Goal: Information Seeking & Learning: Learn about a topic

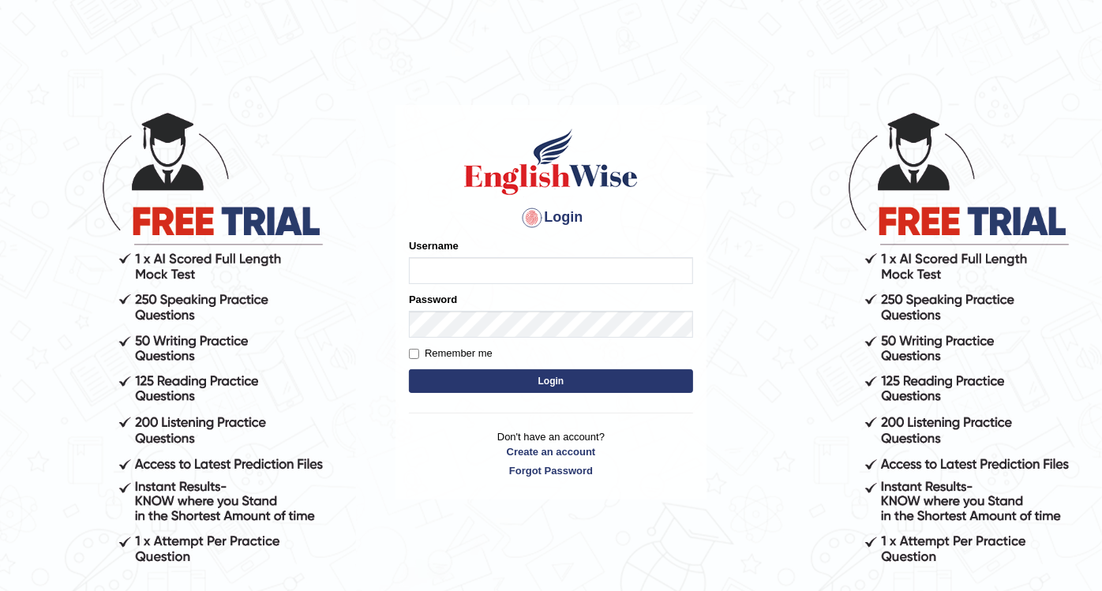
type input "Nidhi7774"
click at [534, 391] on button "Login" at bounding box center [551, 381] width 284 height 24
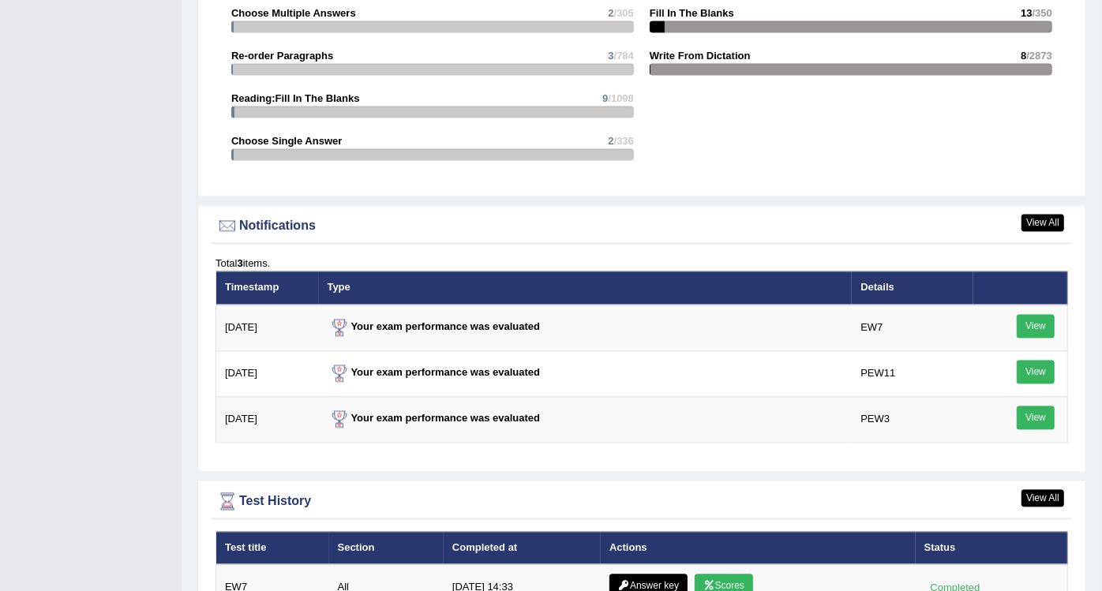
scroll to position [1819, 0]
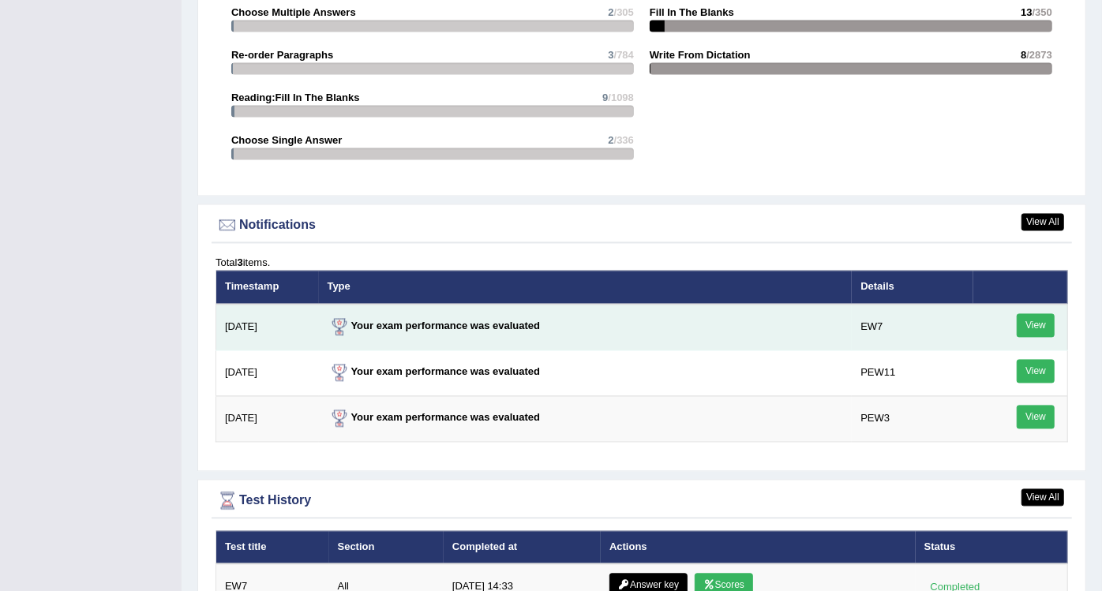
click at [1027, 320] on link "View" at bounding box center [1035, 326] width 38 height 24
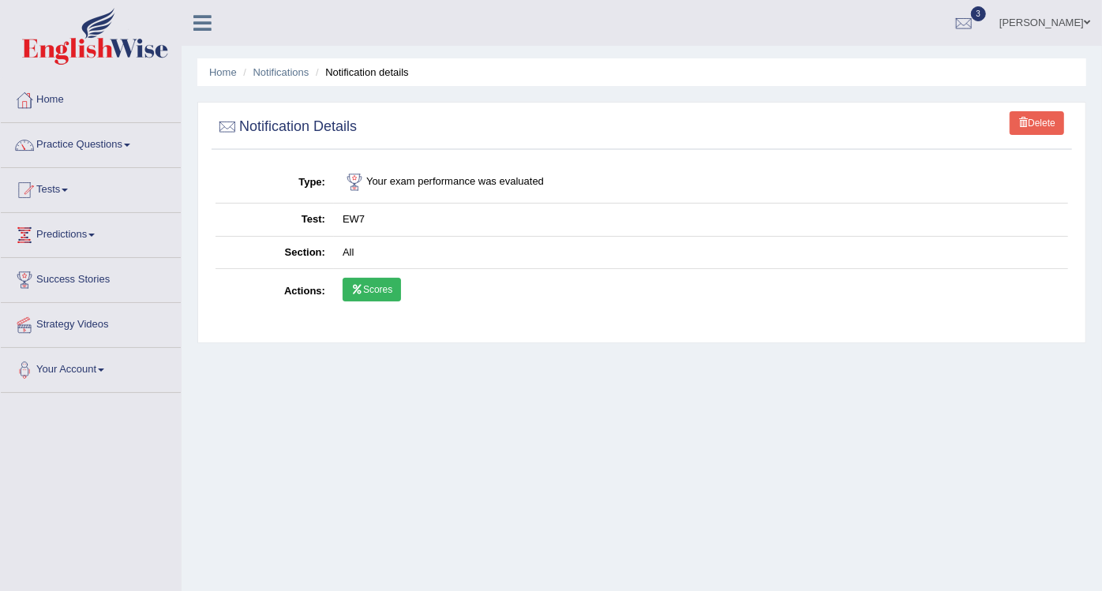
click at [387, 290] on link "Scores" at bounding box center [371, 290] width 58 height 24
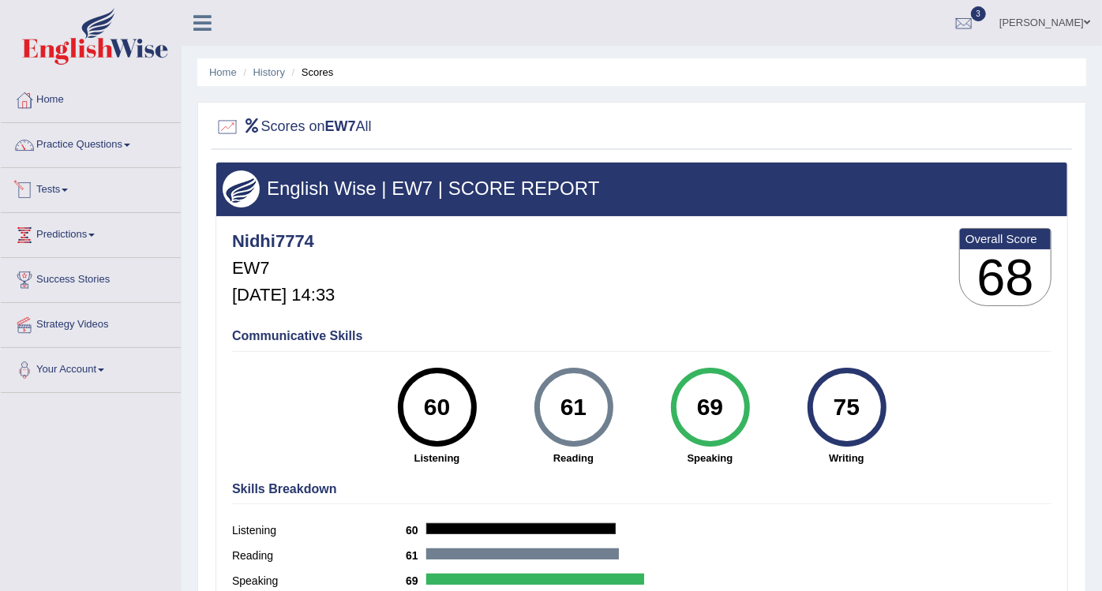
click at [51, 196] on link "Tests" at bounding box center [91, 187] width 180 height 39
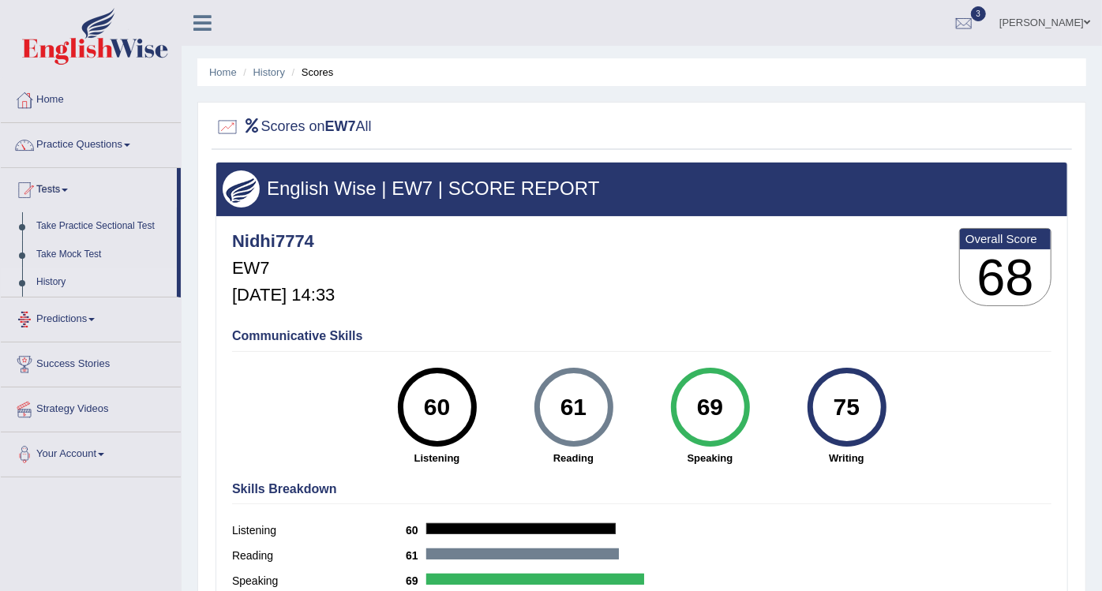
click at [54, 276] on link "History" at bounding box center [103, 282] width 148 height 28
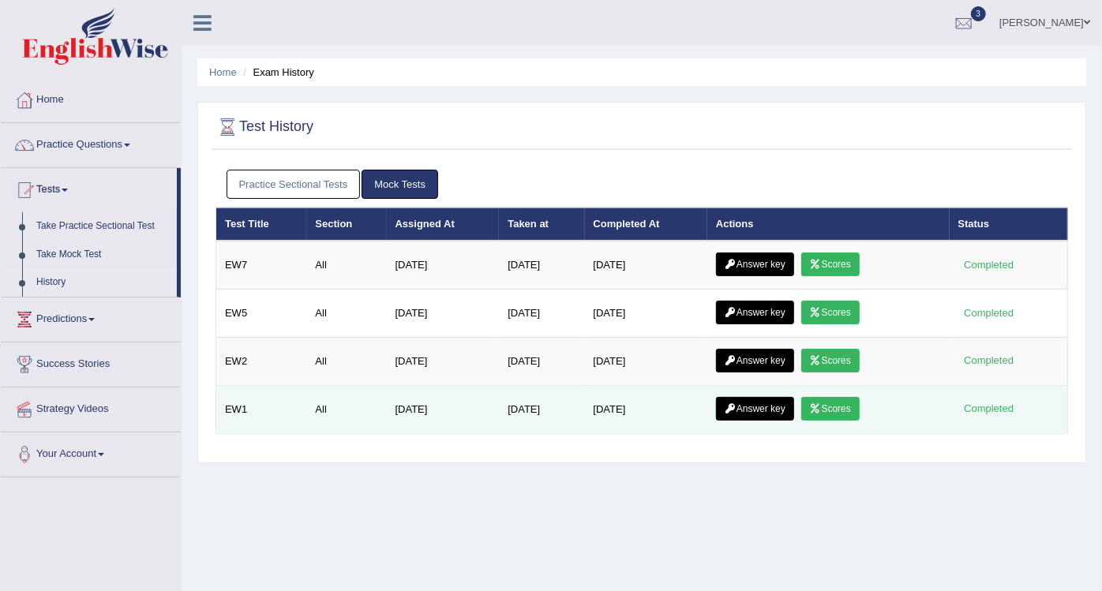
click at [780, 407] on link "Answer key" at bounding box center [755, 409] width 78 height 24
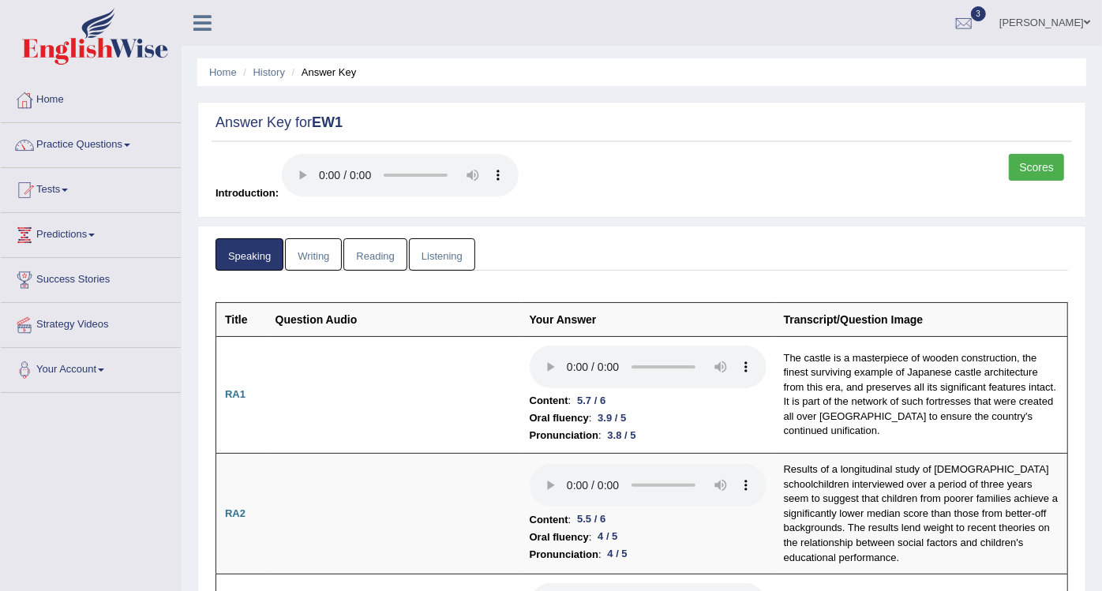
click at [1046, 167] on link "Scores" at bounding box center [1036, 167] width 55 height 27
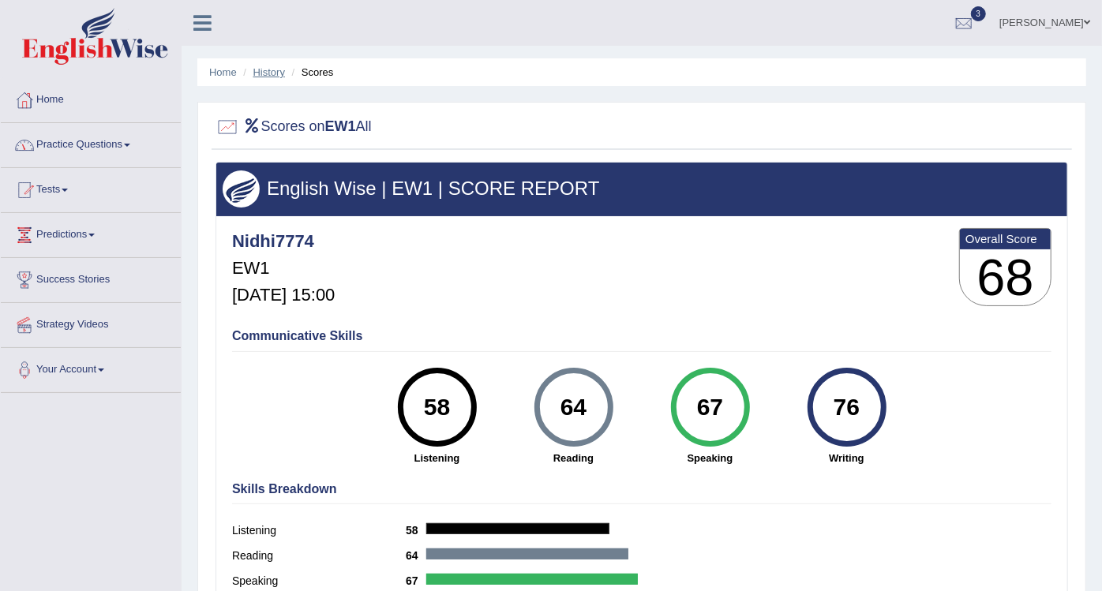
click at [264, 72] on link "History" at bounding box center [269, 72] width 32 height 12
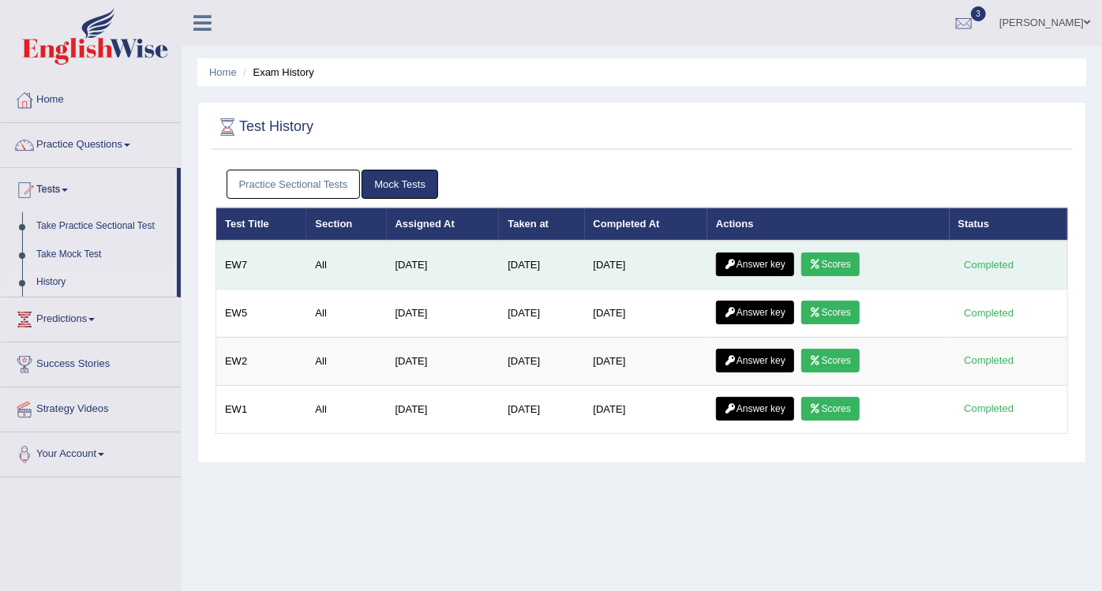
click at [744, 262] on link "Answer key" at bounding box center [755, 265] width 78 height 24
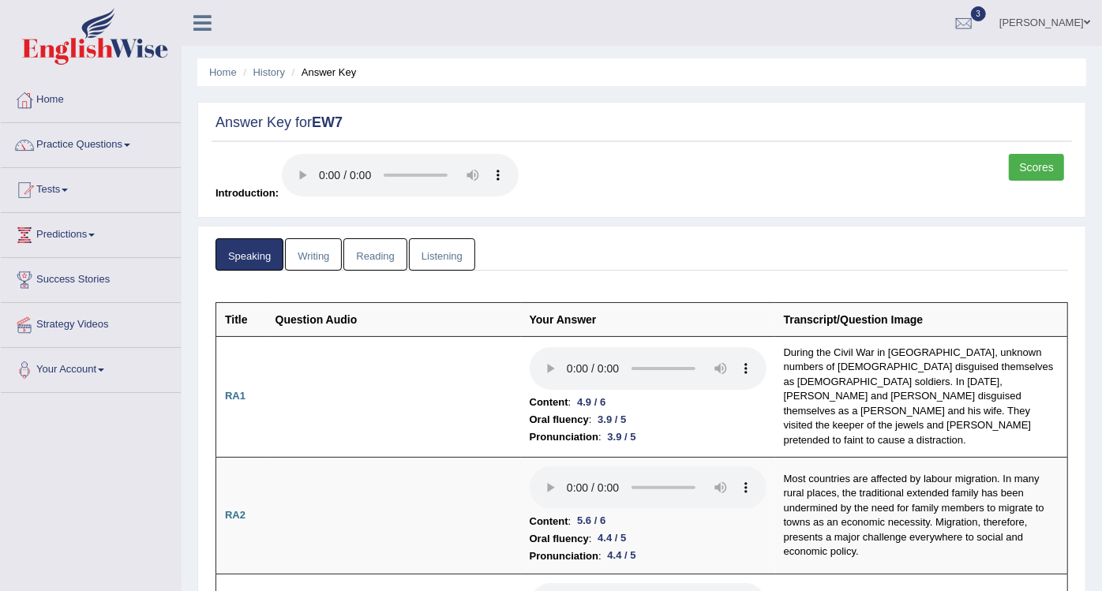
click at [1027, 163] on link "Scores" at bounding box center [1036, 167] width 55 height 27
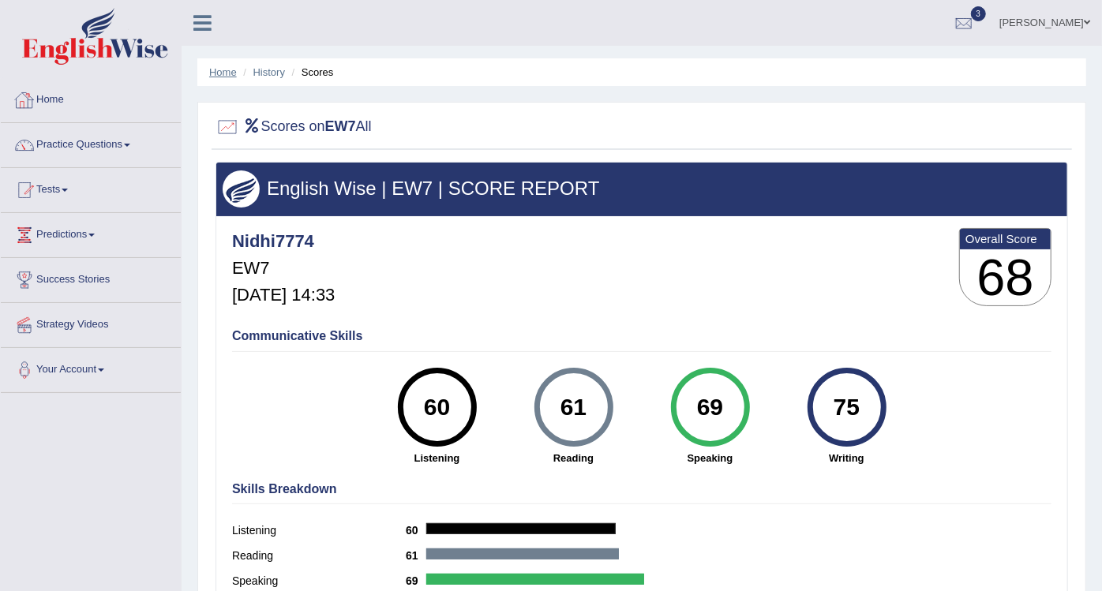
click at [214, 74] on link "Home" at bounding box center [223, 72] width 28 height 12
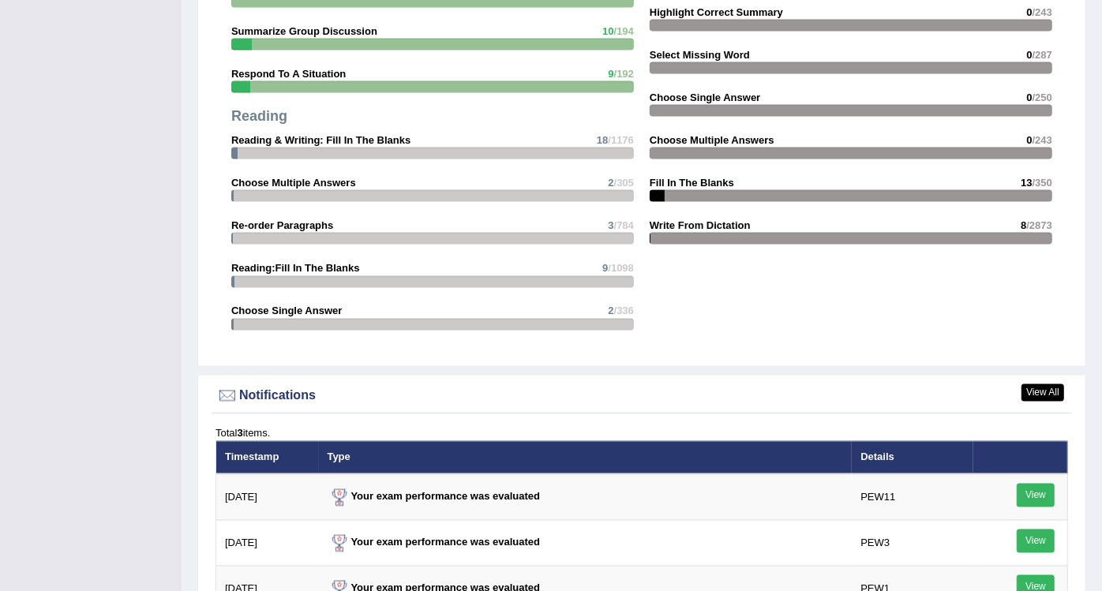
scroll to position [1548, 0]
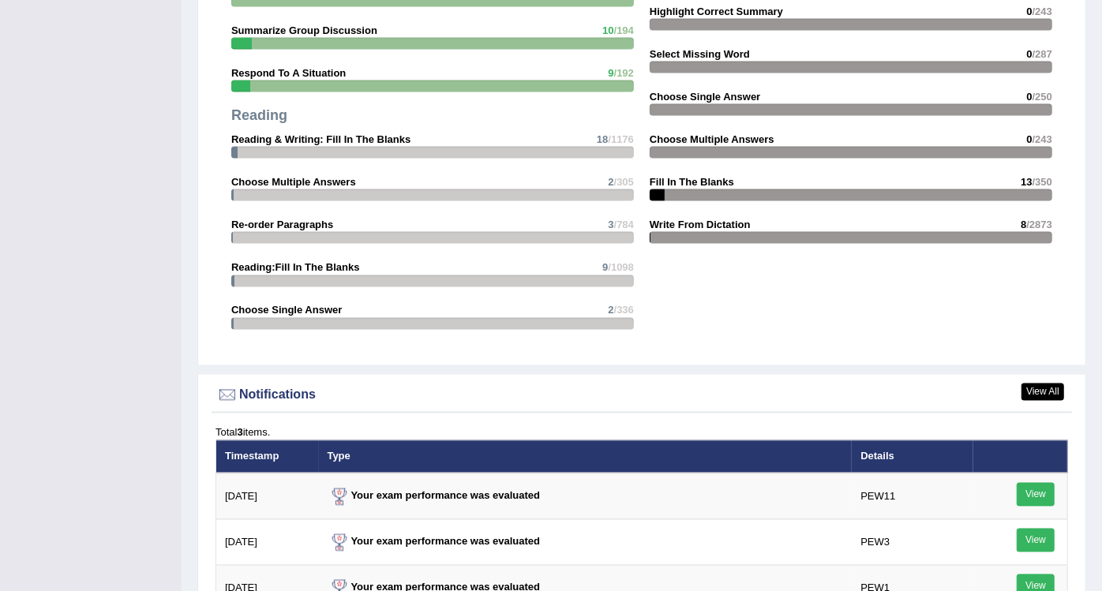
click at [335, 133] on strong "Reading & Writing: Fill In The Blanks" at bounding box center [320, 139] width 179 height 12
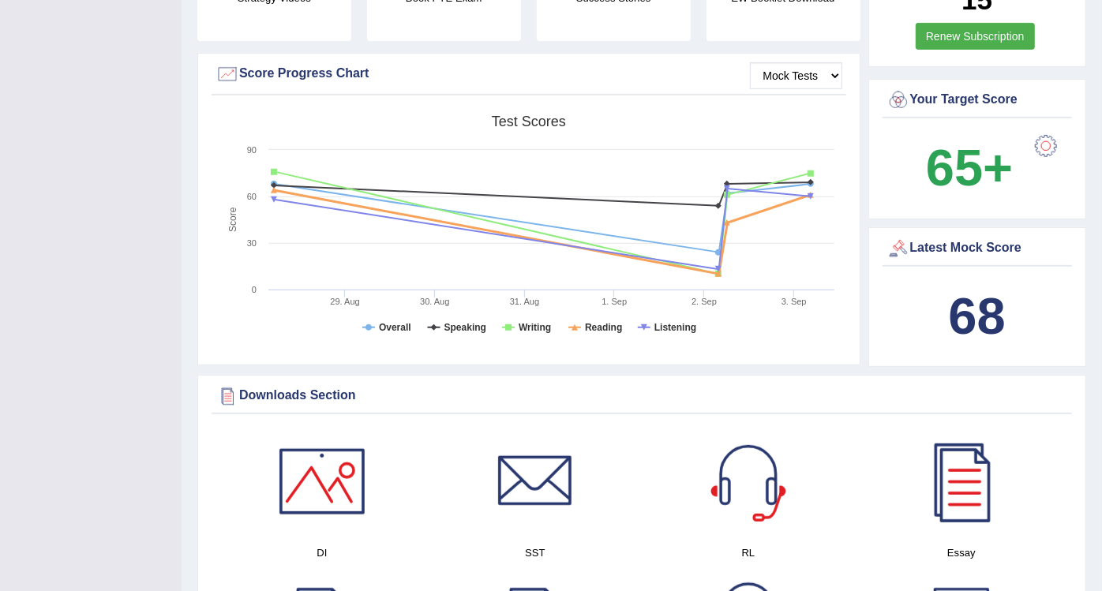
scroll to position [0, 0]
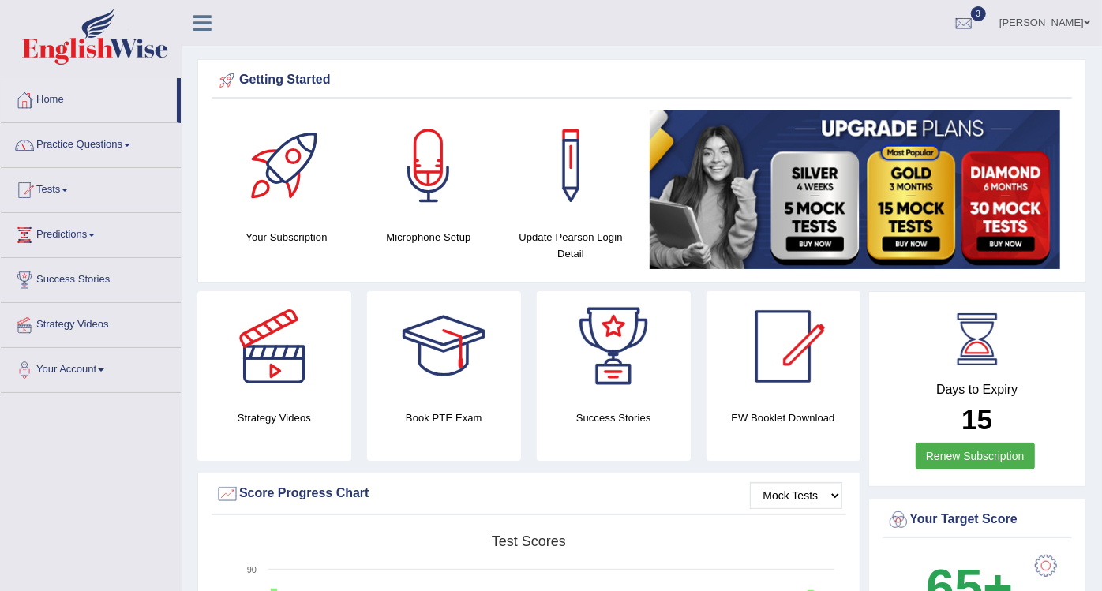
click at [110, 146] on link "Practice Questions" at bounding box center [91, 142] width 180 height 39
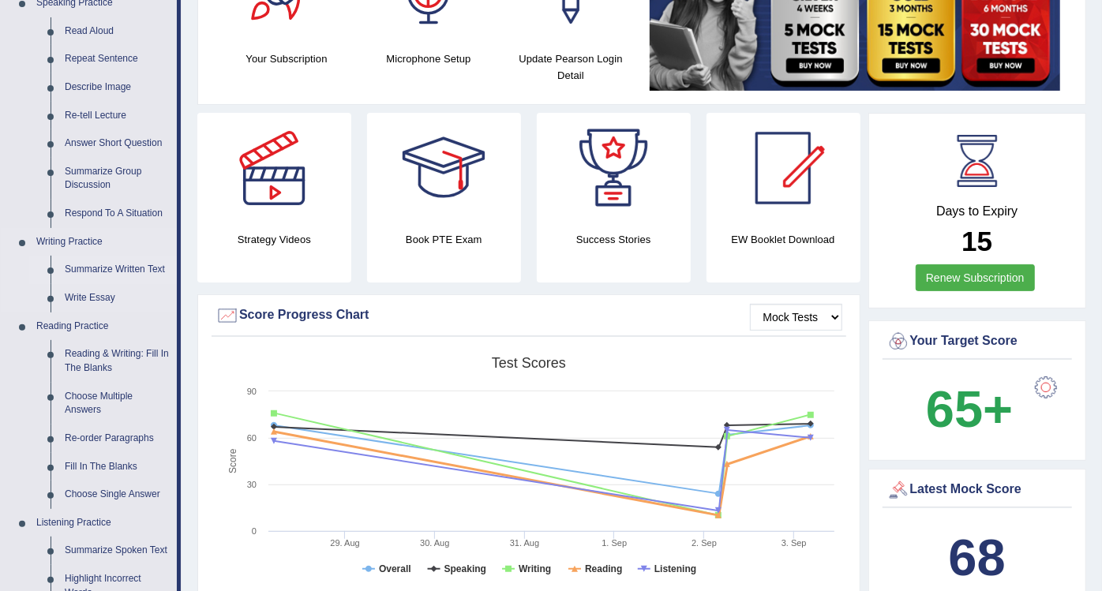
scroll to position [203, 0]
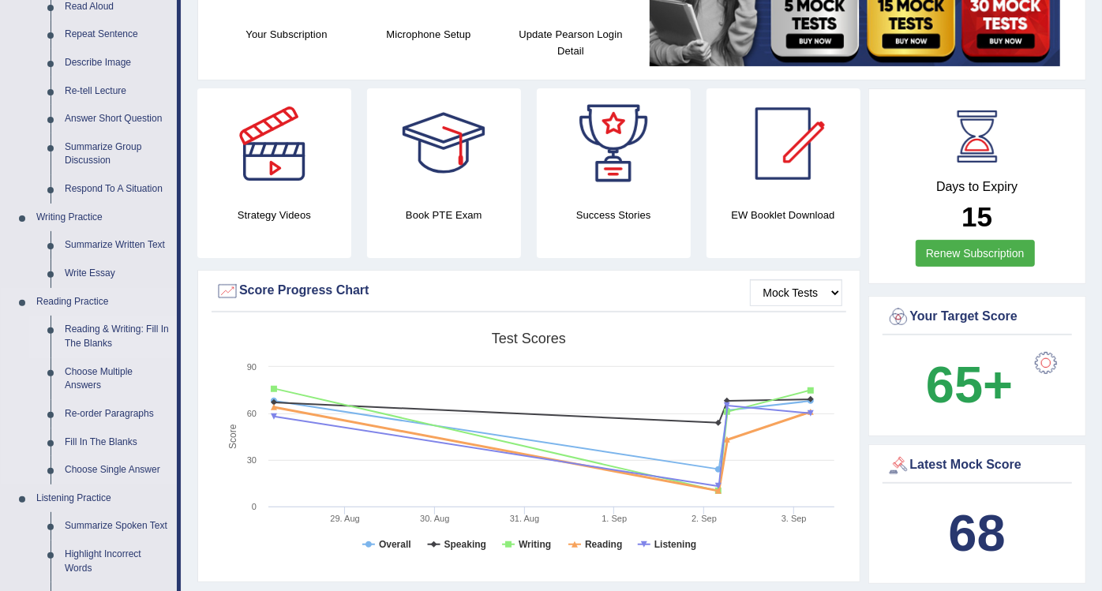
click at [89, 338] on link "Reading & Writing: Fill In The Blanks" at bounding box center [117, 337] width 119 height 42
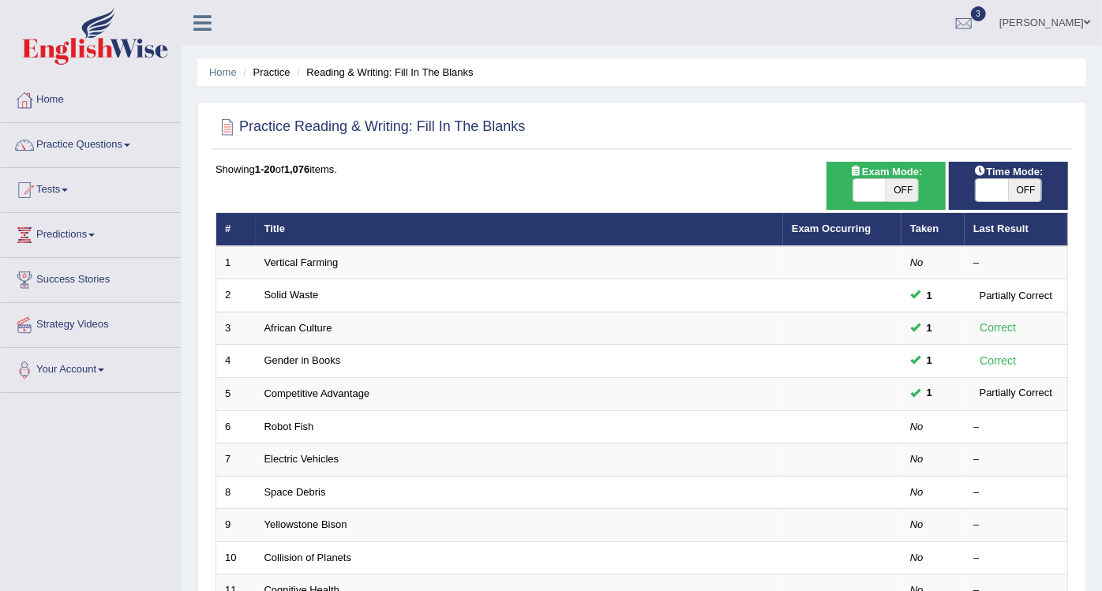
click at [900, 194] on span "OFF" at bounding box center [901, 190] width 32 height 22
checkbox input "true"
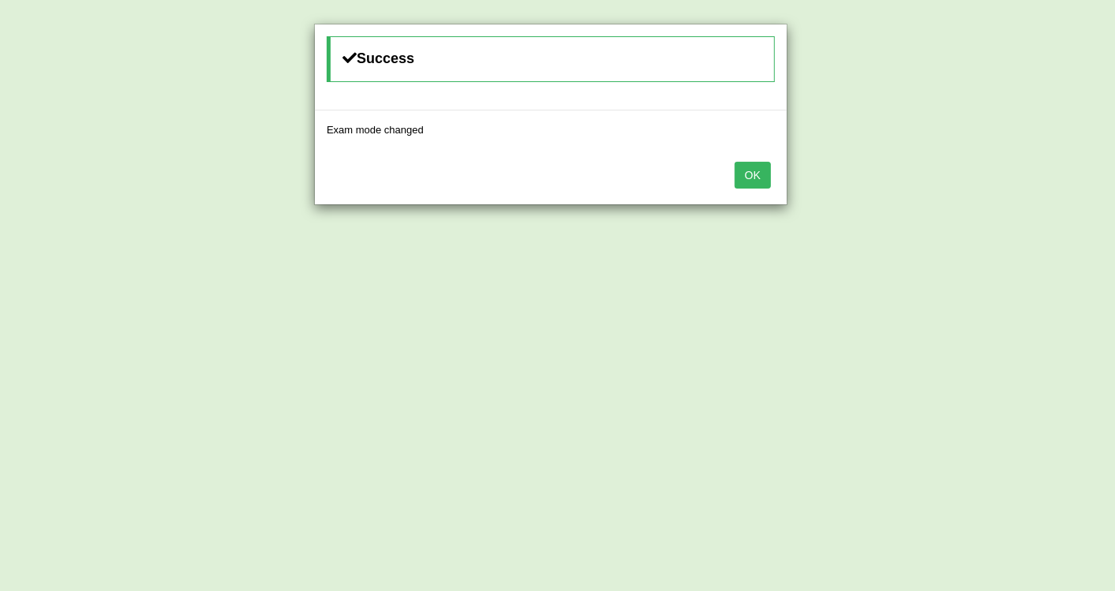
click at [767, 171] on button "OK" at bounding box center [753, 175] width 36 height 27
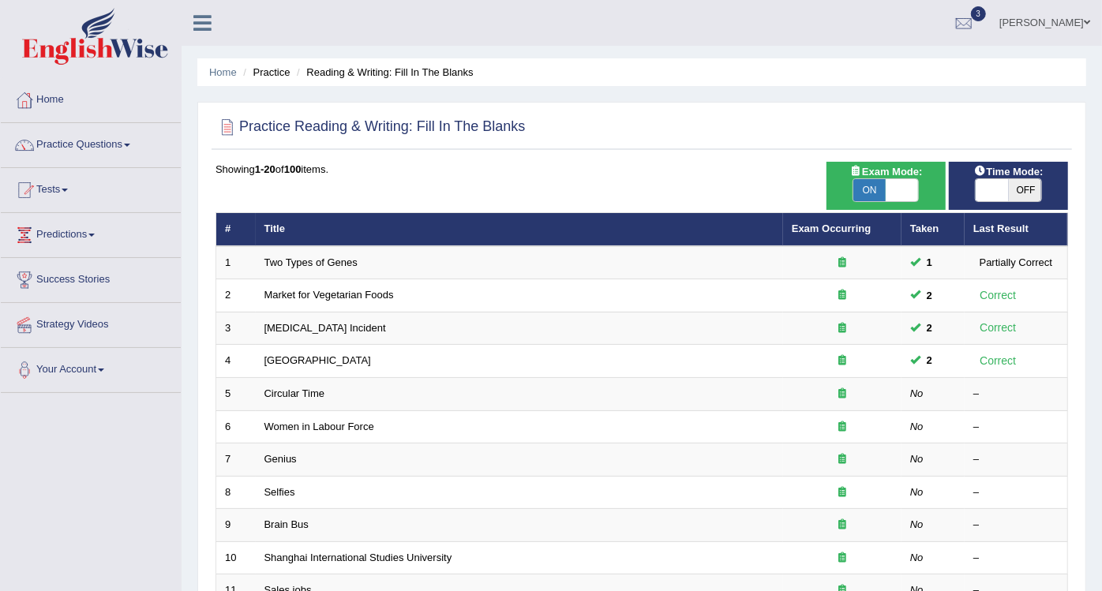
click at [1021, 187] on span "OFF" at bounding box center [1025, 190] width 32 height 22
checkbox input "true"
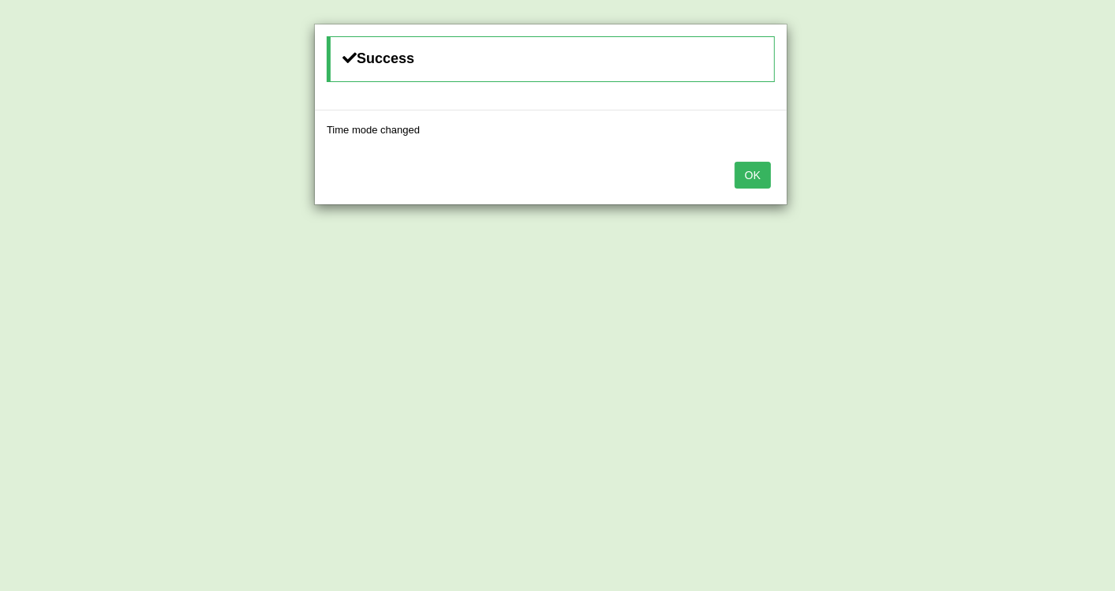
click at [754, 170] on button "OK" at bounding box center [753, 175] width 36 height 27
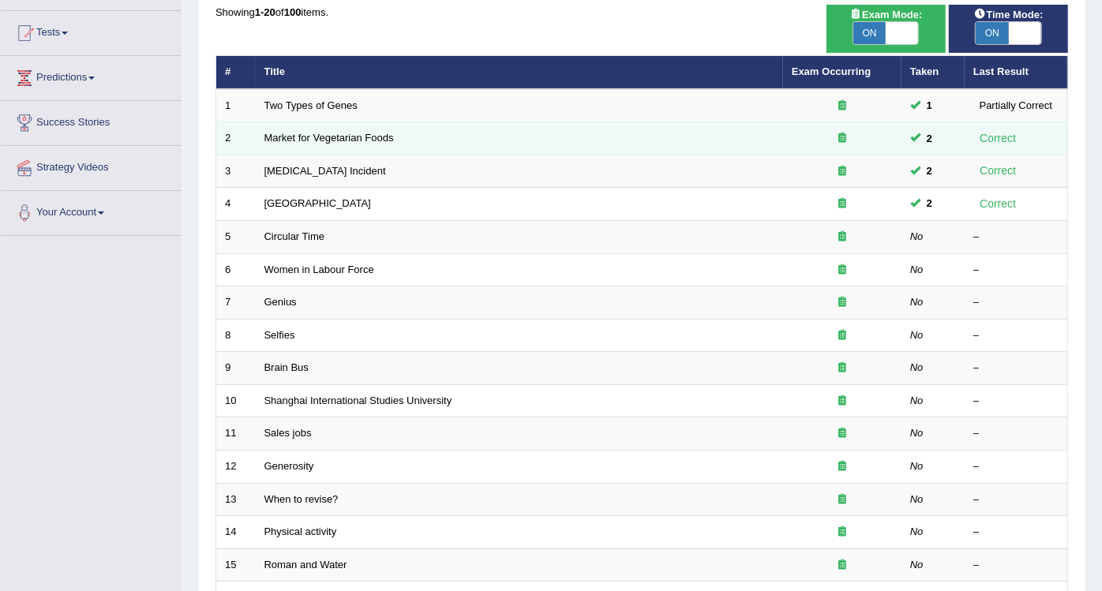
scroll to position [159, 0]
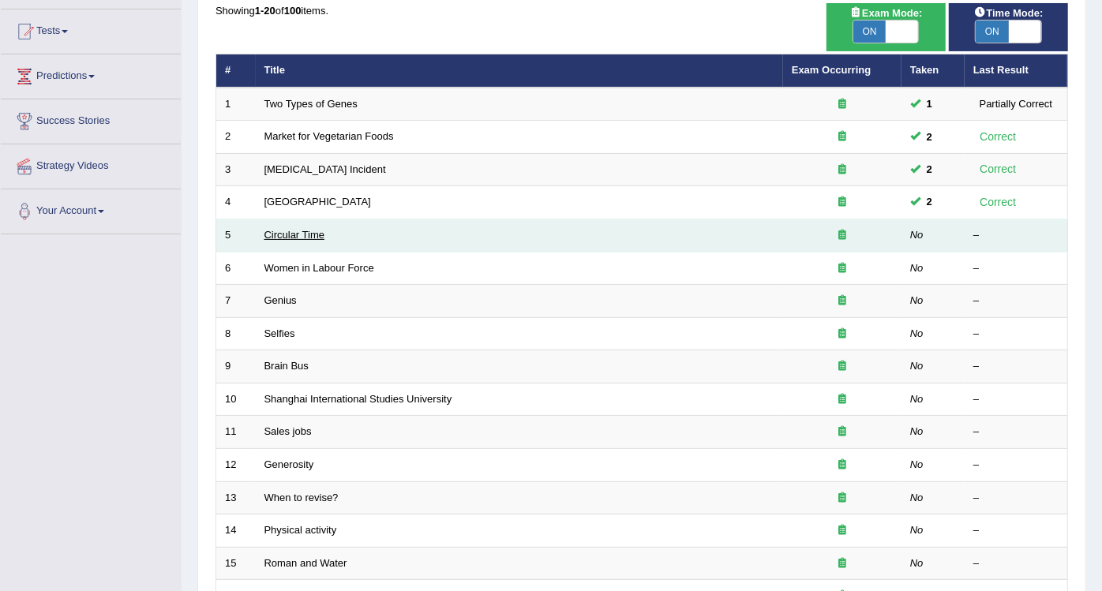
click at [305, 234] on link "Circular Time" at bounding box center [294, 235] width 61 height 12
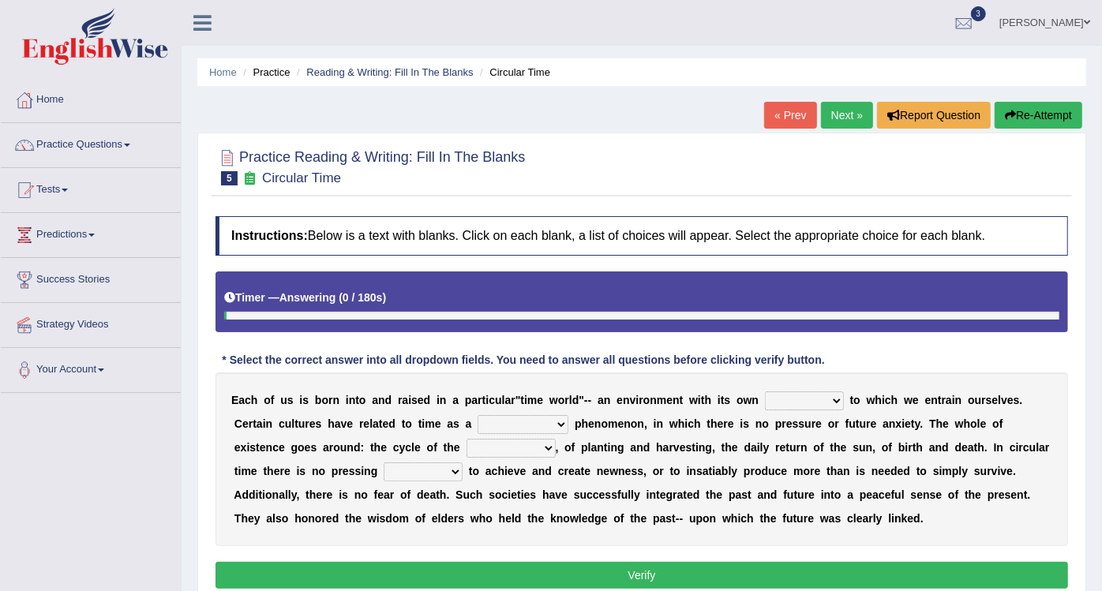
scroll to position [237, 0]
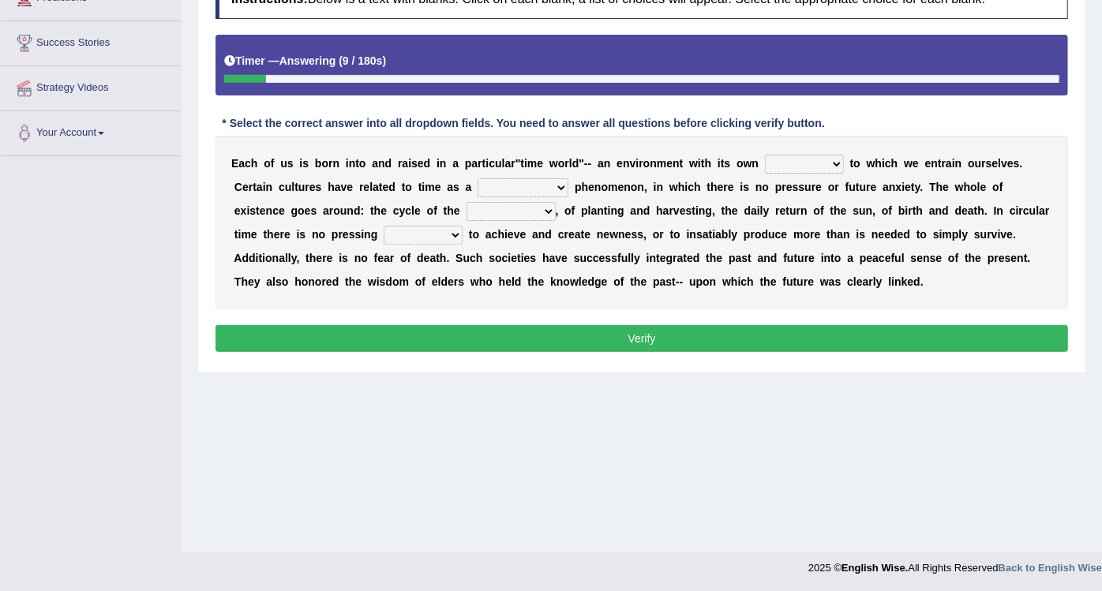
click at [765, 158] on select "area shape rhythm inclination" at bounding box center [804, 164] width 79 height 19
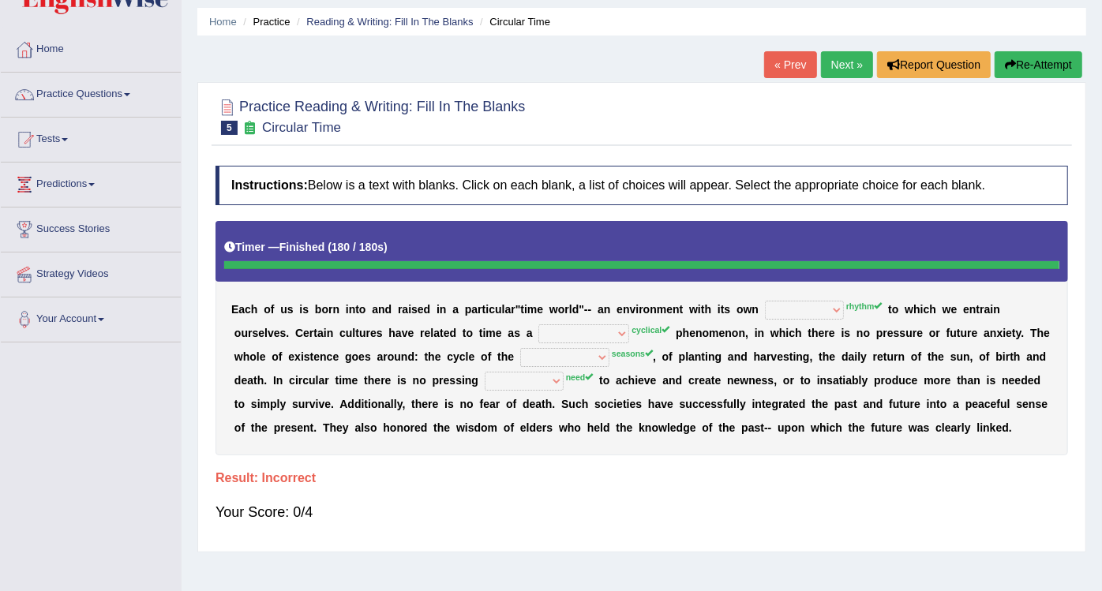
scroll to position [51, 0]
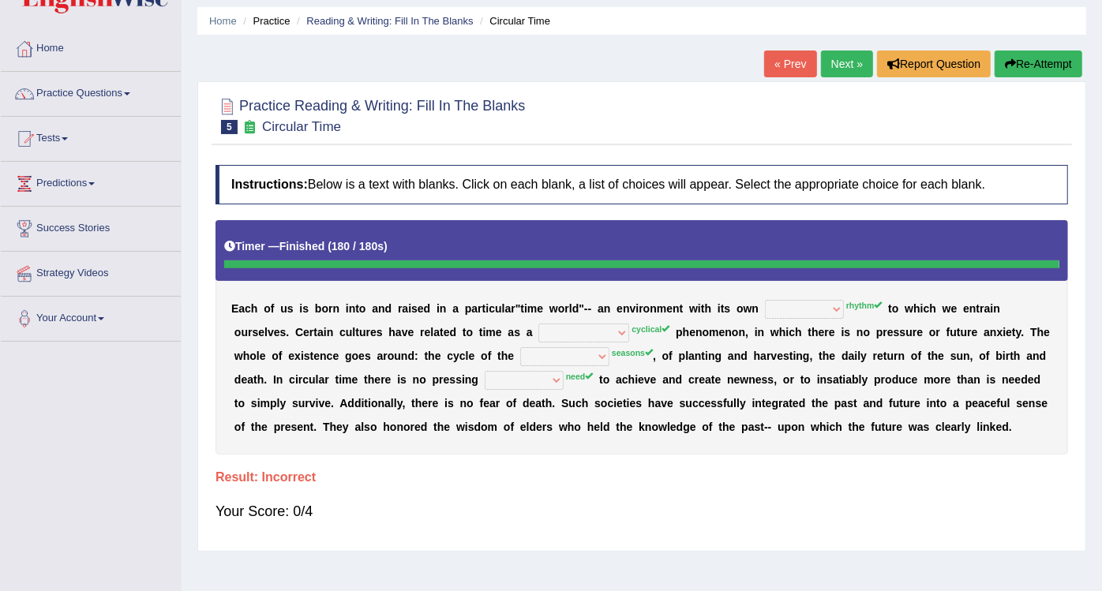
click at [1021, 69] on button "Re-Attempt" at bounding box center [1038, 64] width 88 height 27
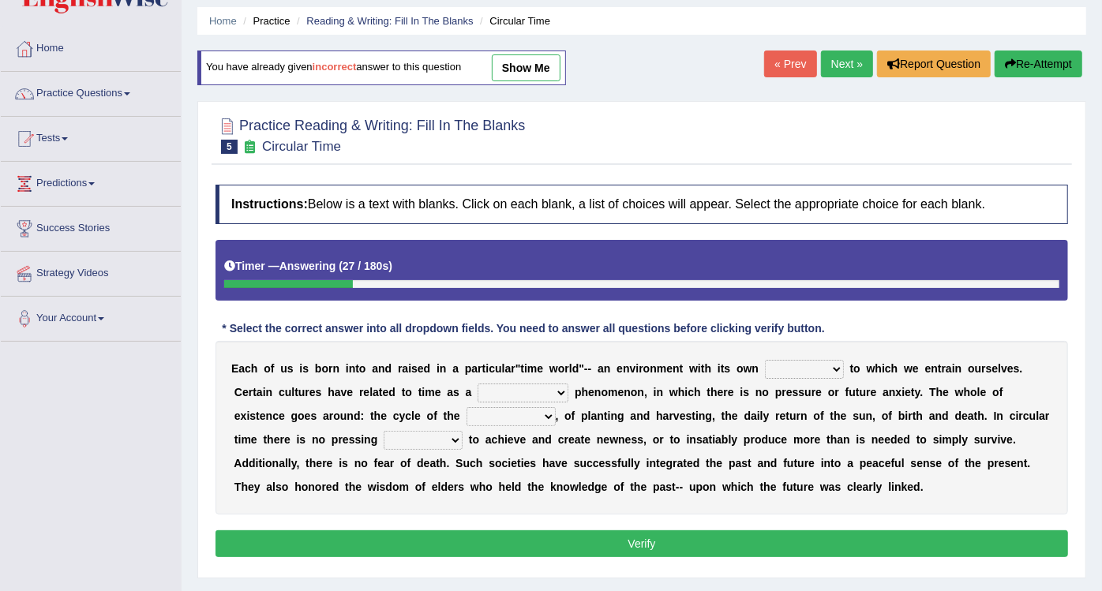
click at [765, 368] on select "area shape rhythm inclination" at bounding box center [804, 369] width 79 height 19
select select "rhythm"
click at [765, 360] on select "area shape rhythm inclination" at bounding box center [804, 369] width 79 height 19
click at [477, 385] on select "cyclical conventional recycling cylindrical" at bounding box center [522, 393] width 91 height 19
select select "cyclical"
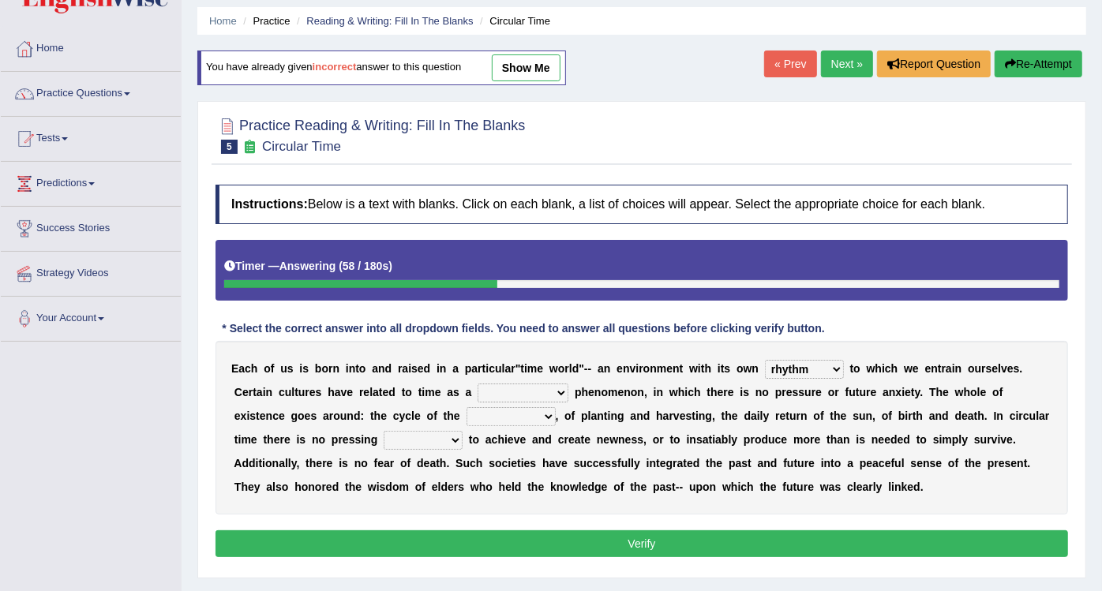
click at [477, 384] on select "cyclical conventional recycling cylindrical" at bounding box center [522, 393] width 91 height 19
click at [466, 411] on select "days seasons arrangement periods" at bounding box center [510, 416] width 89 height 19
select select "seasons"
click at [466, 407] on select "days seasons arrangement periods" at bounding box center [510, 416] width 89 height 19
click at [384, 442] on select "issue point cause need" at bounding box center [423, 440] width 79 height 19
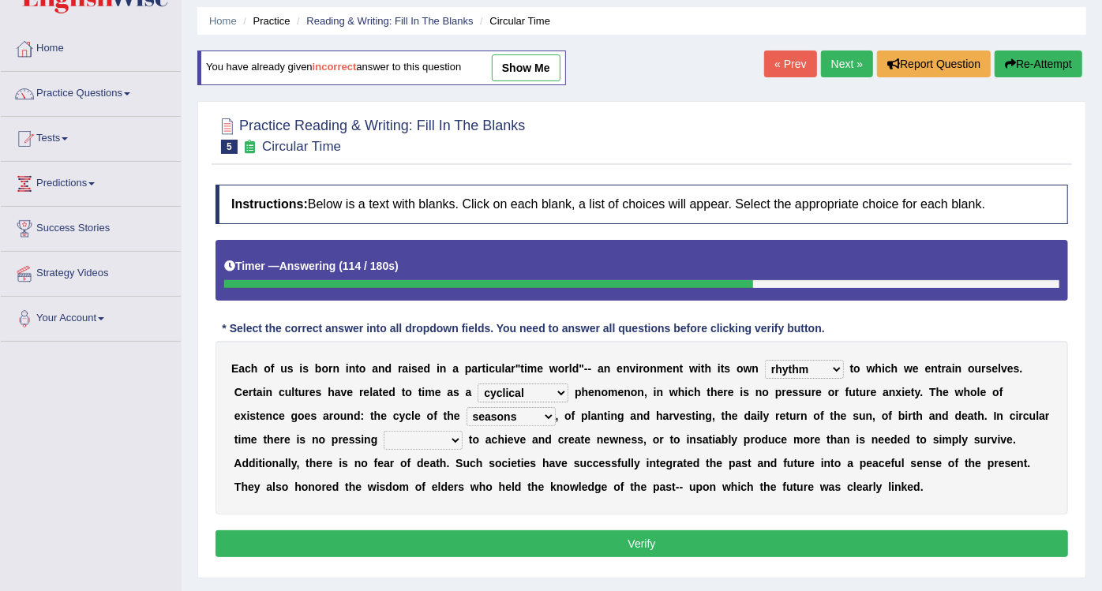
select select "need"
click at [384, 431] on select "issue point cause need" at bounding box center [423, 440] width 79 height 19
click at [321, 534] on button "Verify" at bounding box center [641, 543] width 852 height 27
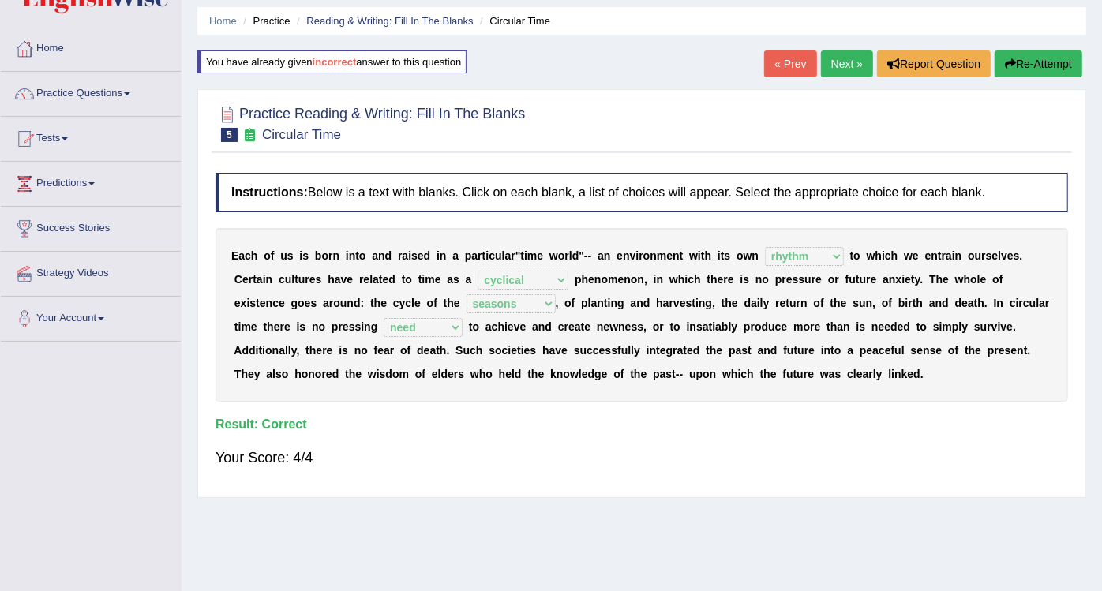
click at [1017, 62] on button "Re-Attempt" at bounding box center [1038, 64] width 88 height 27
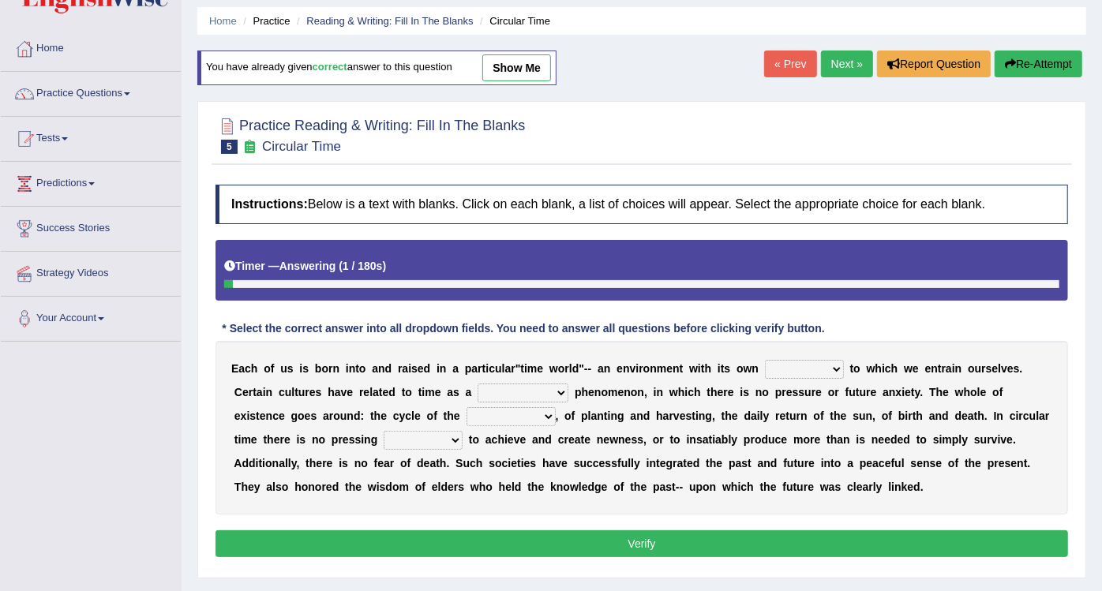
click at [765, 365] on select "area shape rhythm inclination" at bounding box center [804, 369] width 79 height 19
select select "rhythm"
click at [765, 360] on select "area shape rhythm inclination" at bounding box center [804, 369] width 79 height 19
click at [478, 384] on select "cyclical conventional recycling cylindrical" at bounding box center [522, 393] width 91 height 19
select select "cyclical"
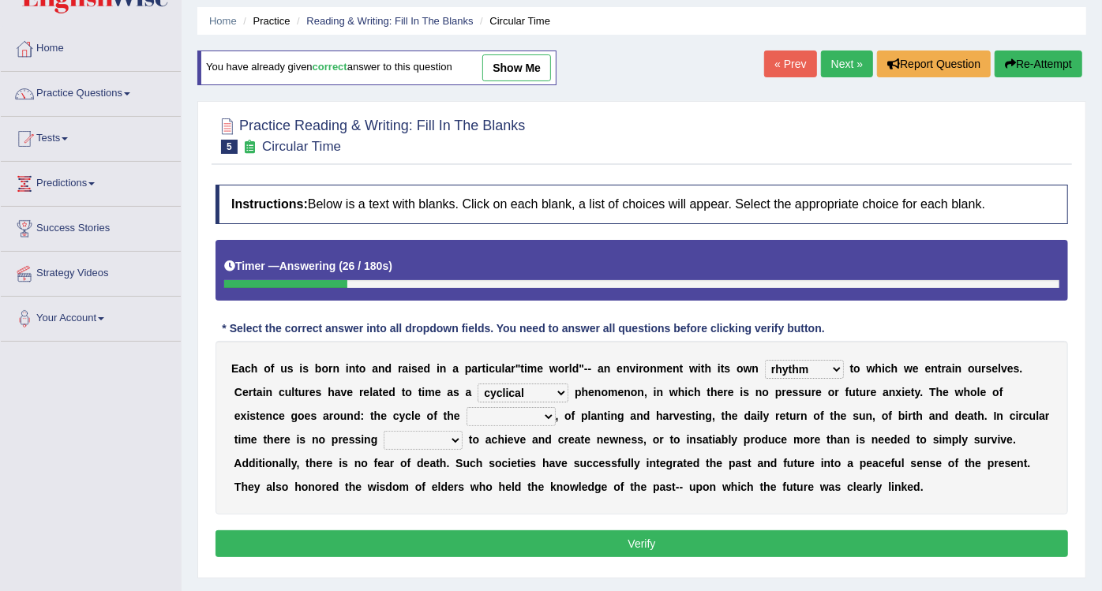
click at [477, 384] on select "cyclical conventional recycling cylindrical" at bounding box center [522, 393] width 91 height 19
click at [466, 421] on select "days seasons arrangement periods" at bounding box center [510, 416] width 89 height 19
select select "seasons"
click at [466, 407] on select "days seasons arrangement periods" at bounding box center [510, 416] width 89 height 19
click at [384, 435] on select "issue point cause need" at bounding box center [423, 440] width 79 height 19
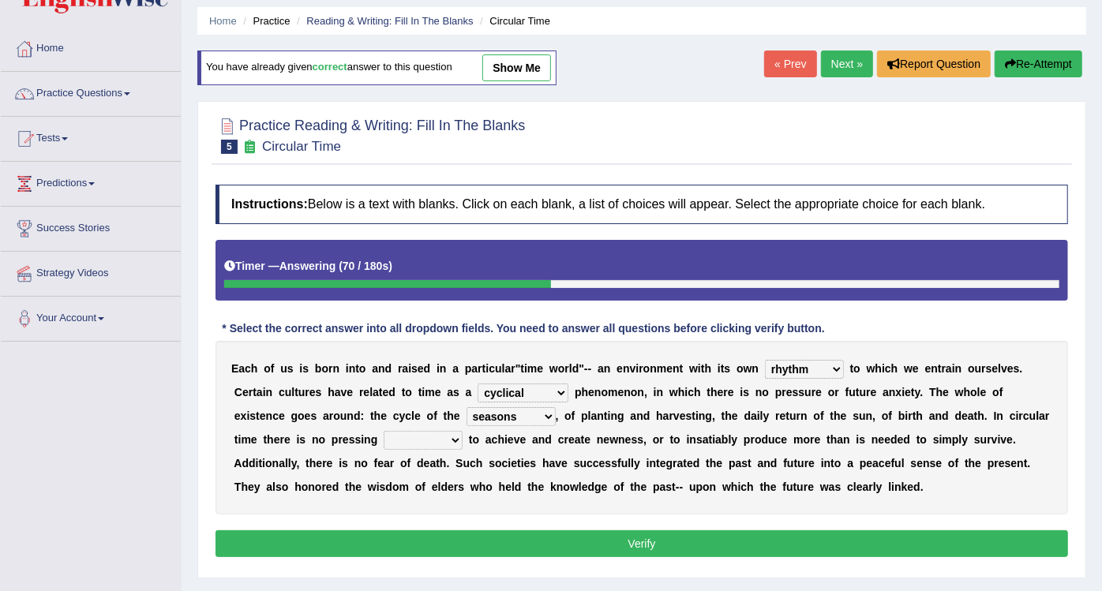
select select "need"
click at [384, 431] on select "issue point cause need" at bounding box center [423, 440] width 79 height 19
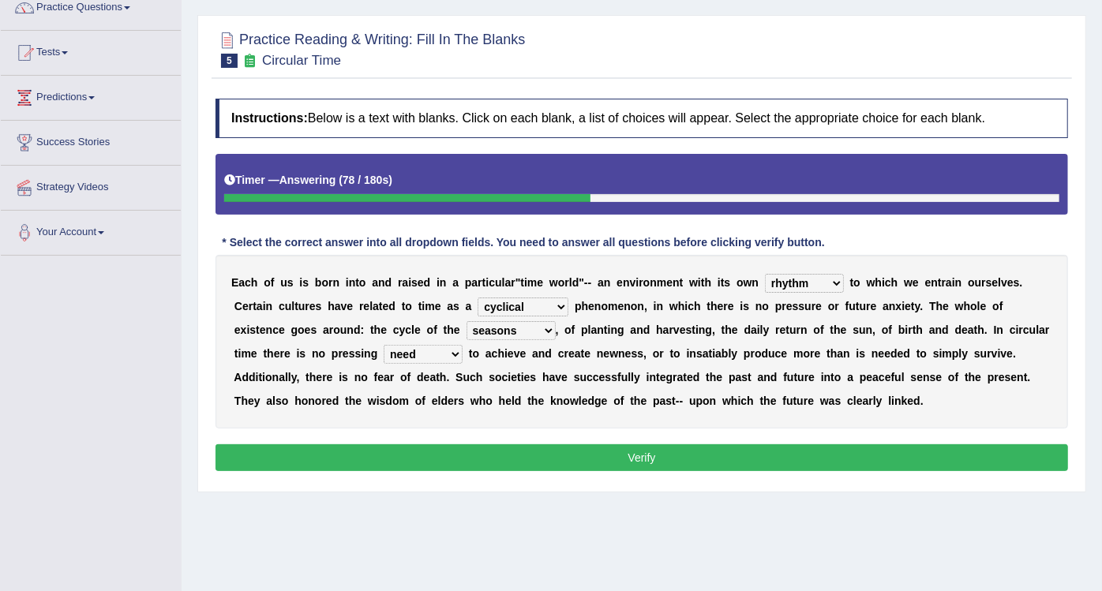
scroll to position [135, 0]
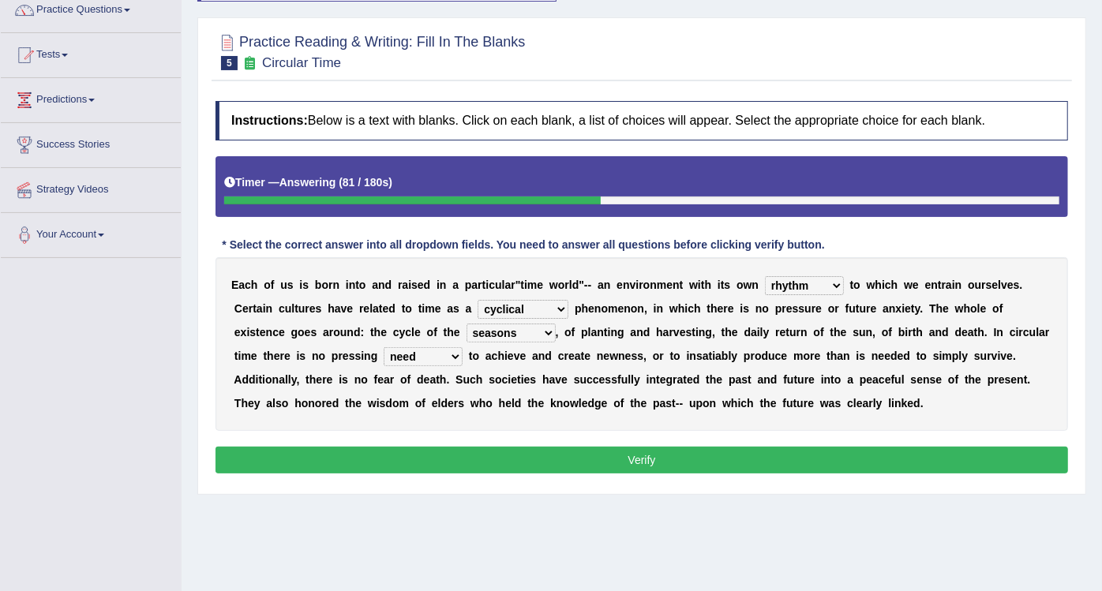
click at [550, 464] on button "Verify" at bounding box center [641, 460] width 852 height 27
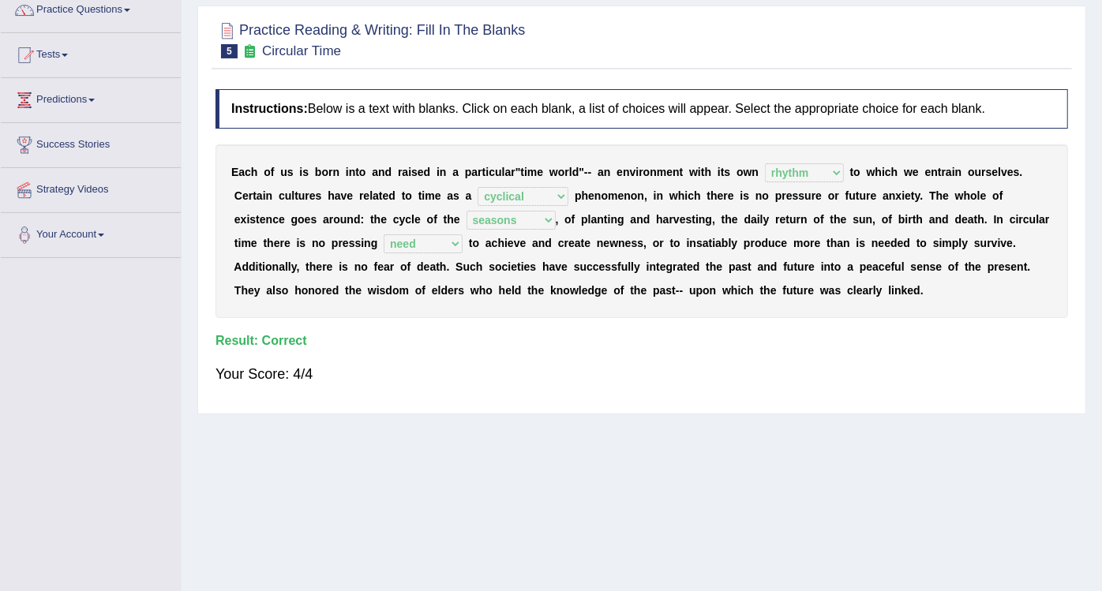
scroll to position [0, 0]
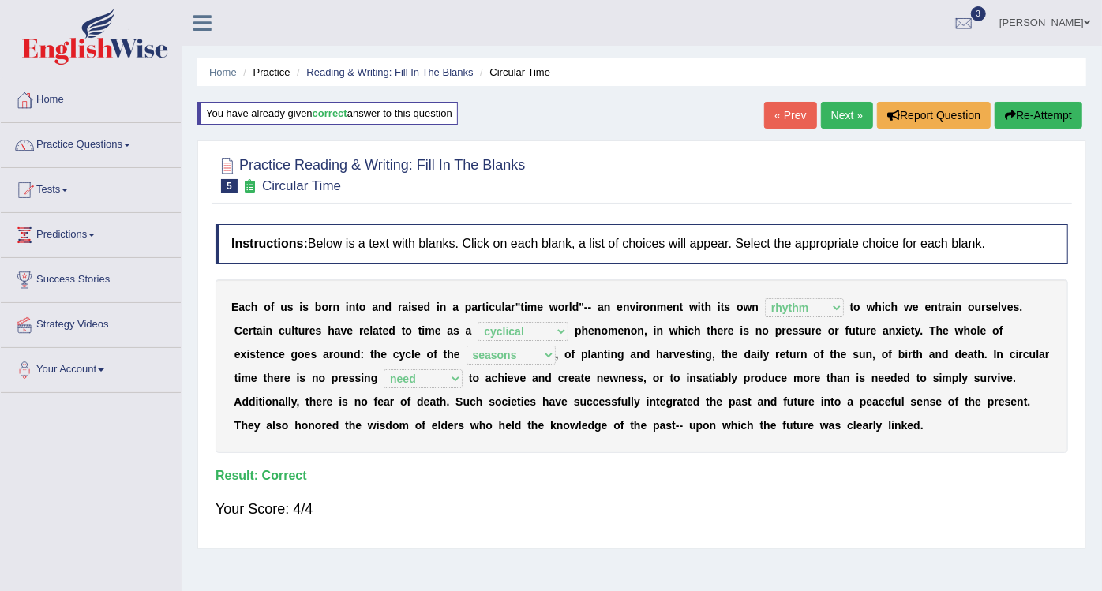
click at [836, 119] on link "Next »" at bounding box center [847, 115] width 52 height 27
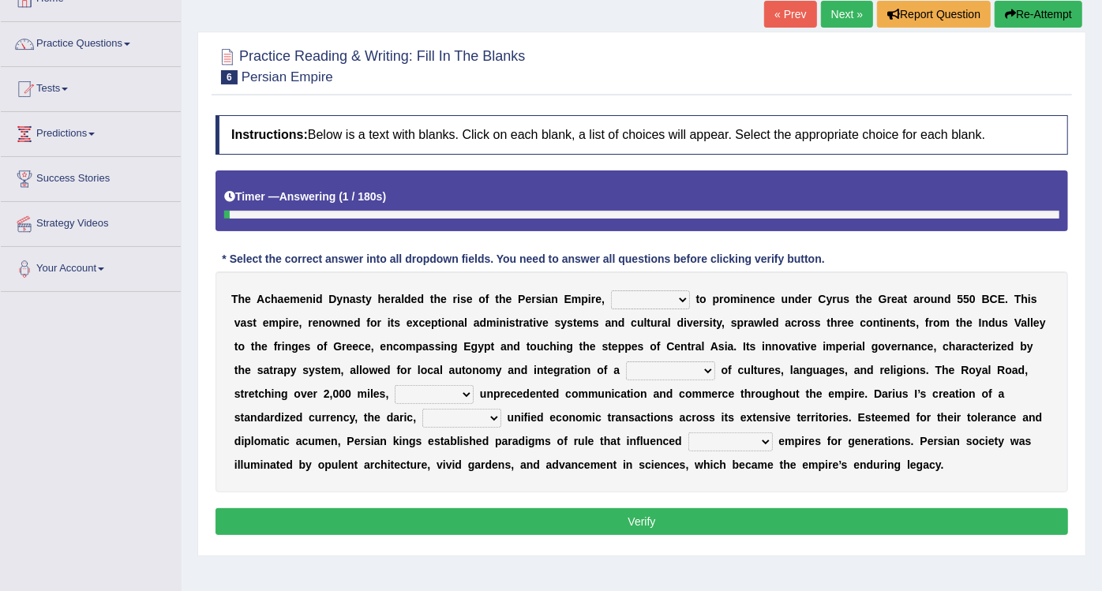
scroll to position [103, 0]
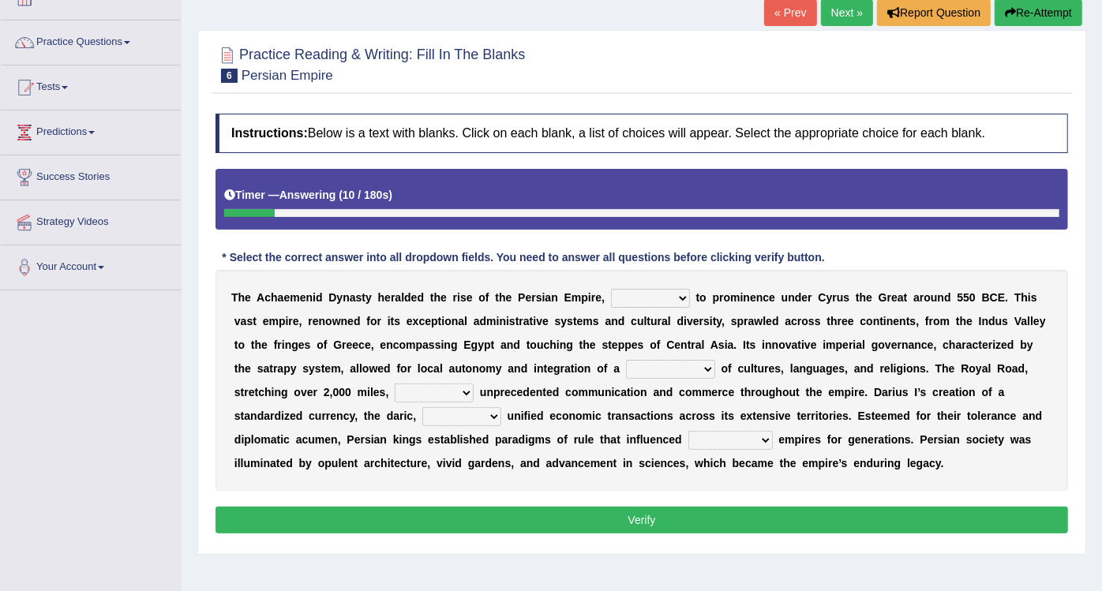
click at [622, 306] on div "T h e A c h a e m e n i d D y n a s t y h e r a l d e d t h e r i s e o f t h e…" at bounding box center [641, 380] width 852 height 221
click at [627, 292] on select "directing staging ascending stumbling" at bounding box center [650, 298] width 79 height 19
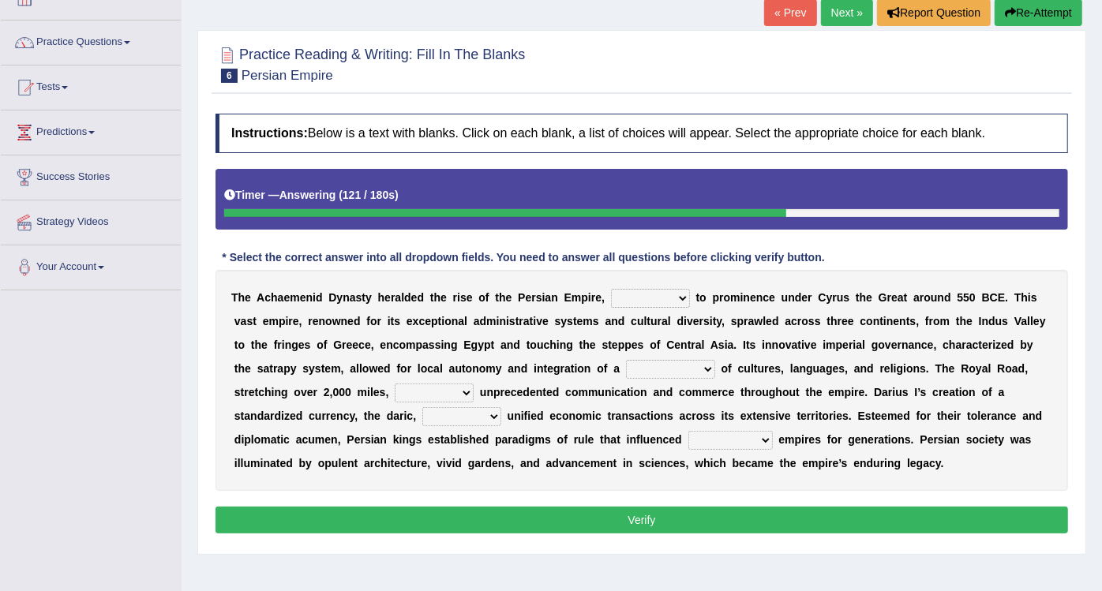
select select "directing"
click at [611, 289] on select "directing staging ascending stumbling" at bounding box center [650, 298] width 79 height 19
click at [626, 365] on select "construction separation magnitude multitude" at bounding box center [670, 369] width 89 height 19
select select "magnitude"
click at [626, 360] on select "construction separation magnitude multitude" at bounding box center [670, 369] width 89 height 19
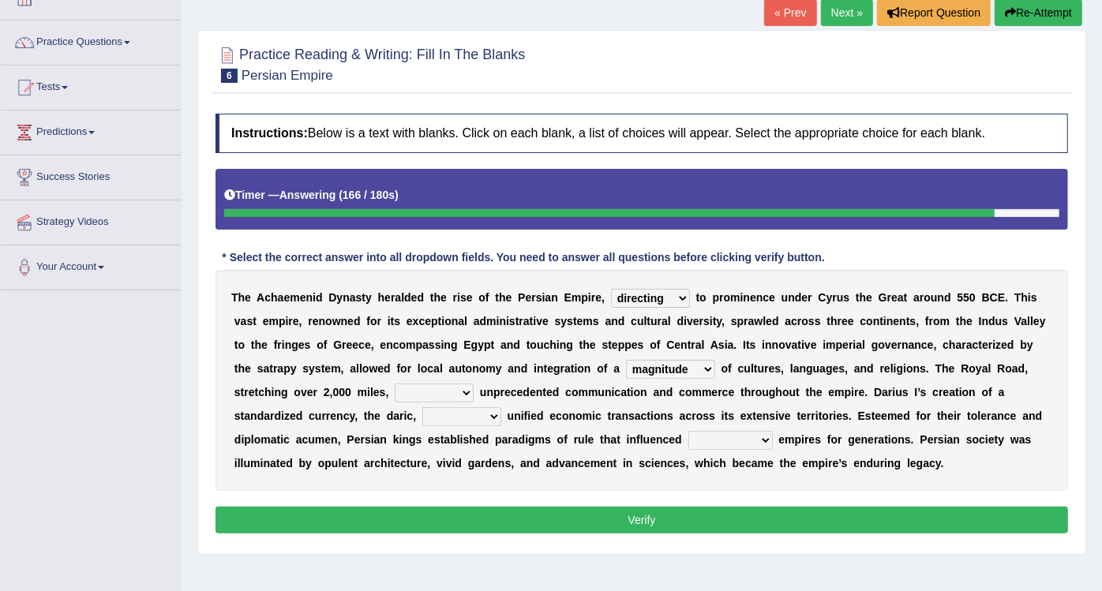
click at [395, 390] on select "scattered united aimed facilitated" at bounding box center [434, 393] width 79 height 19
select select "aimed"
click at [395, 384] on select "scattered united aimed facilitated" at bounding box center [434, 393] width 79 height 19
